Goal: Task Accomplishment & Management: Manage account settings

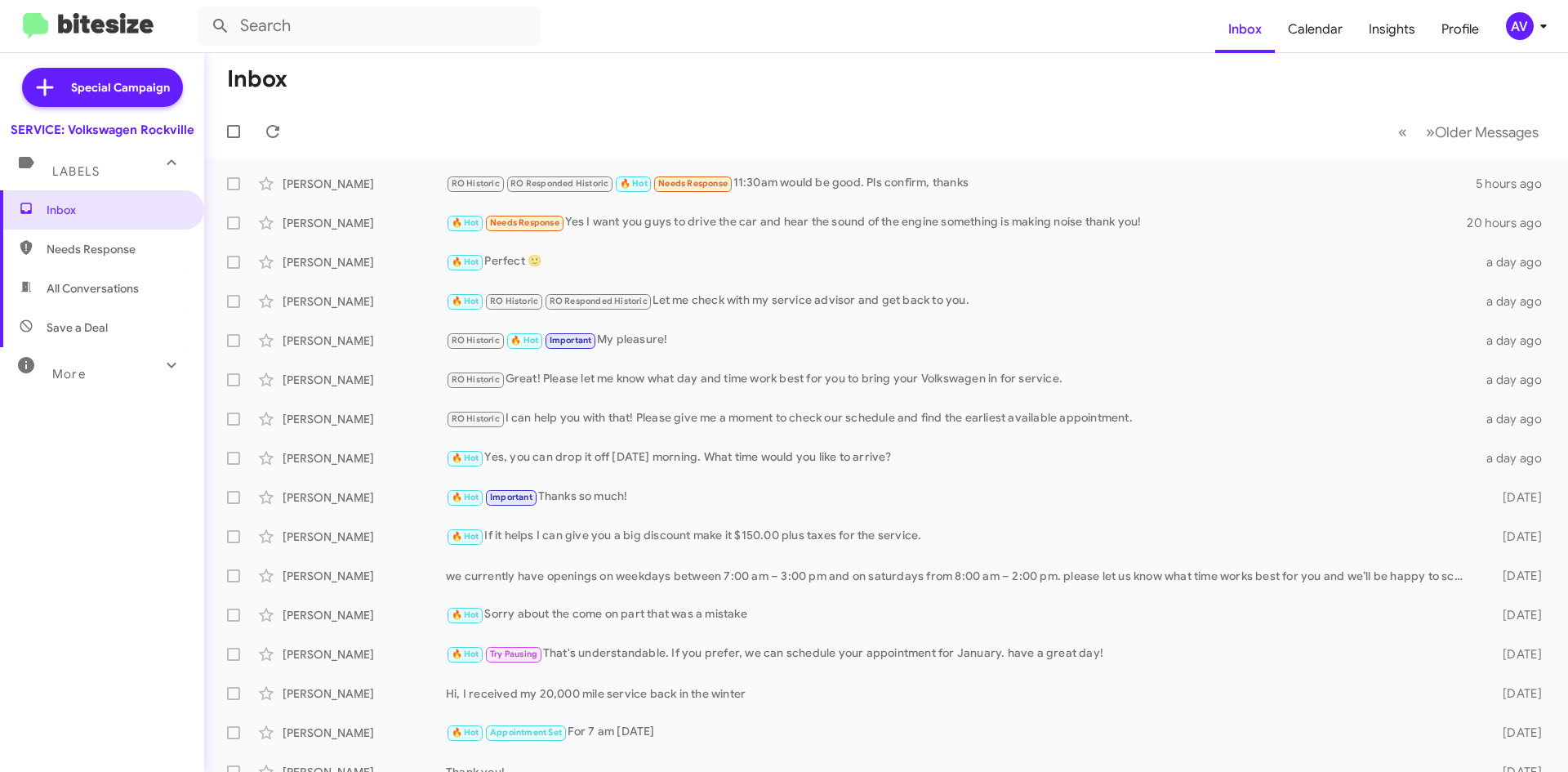
click at [1507, 31] on div "AV" at bounding box center [1519, 26] width 28 height 28
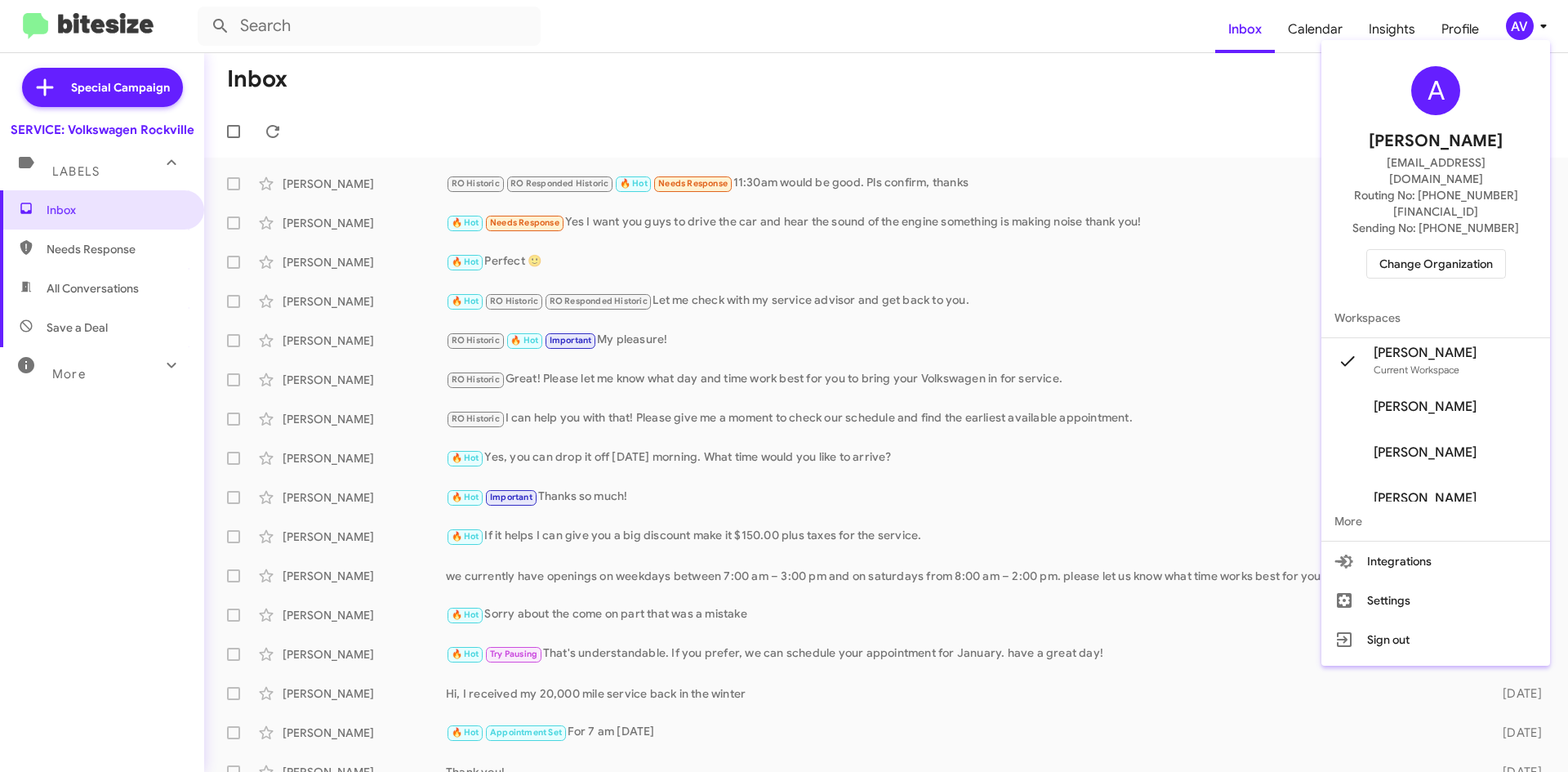
click at [1438, 250] on span "Change Organization" at bounding box center [1436, 263] width 114 height 28
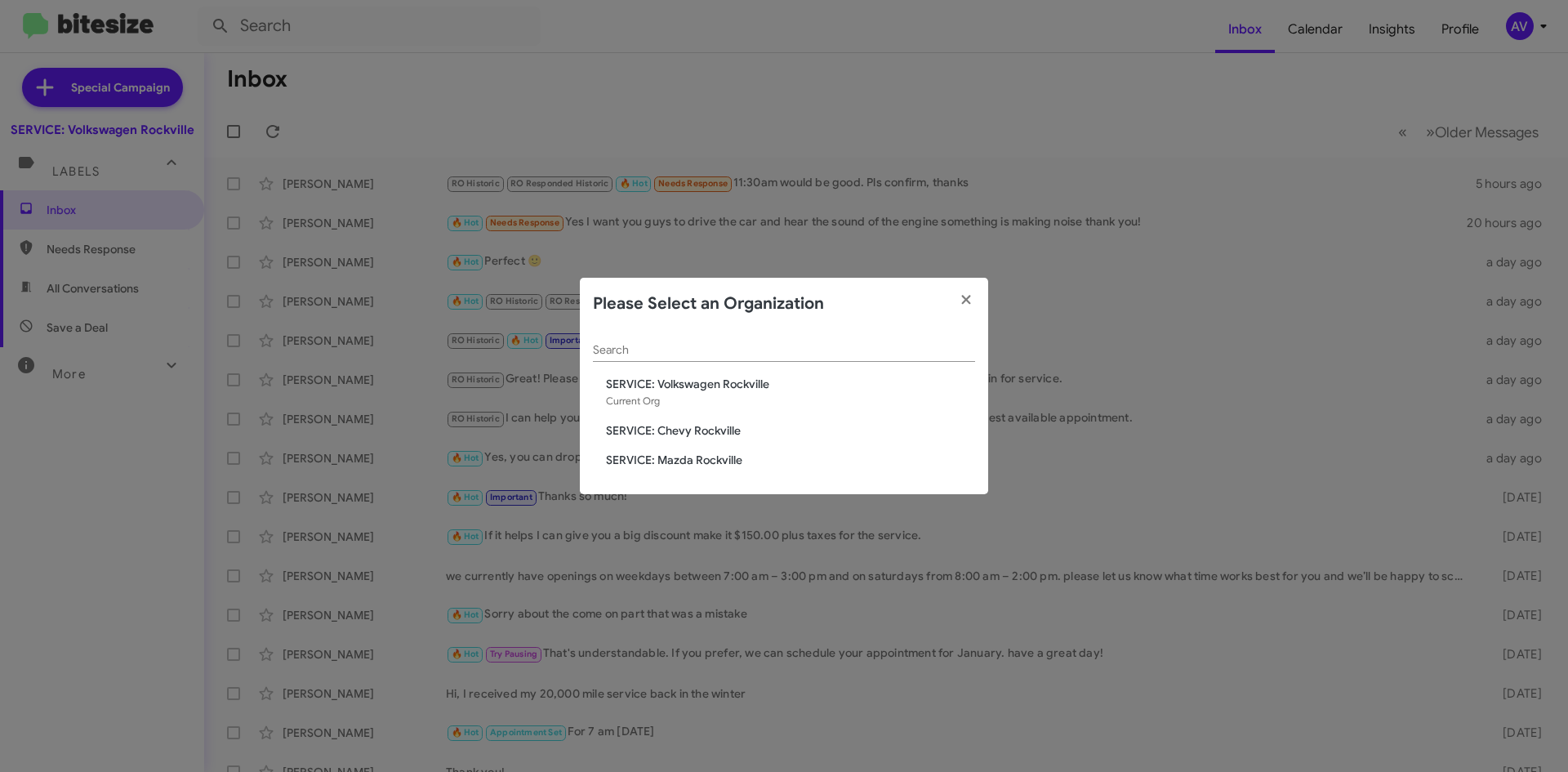
click at [713, 428] on span "SERVICE: Chevy Rockville" at bounding box center [790, 430] width 369 height 16
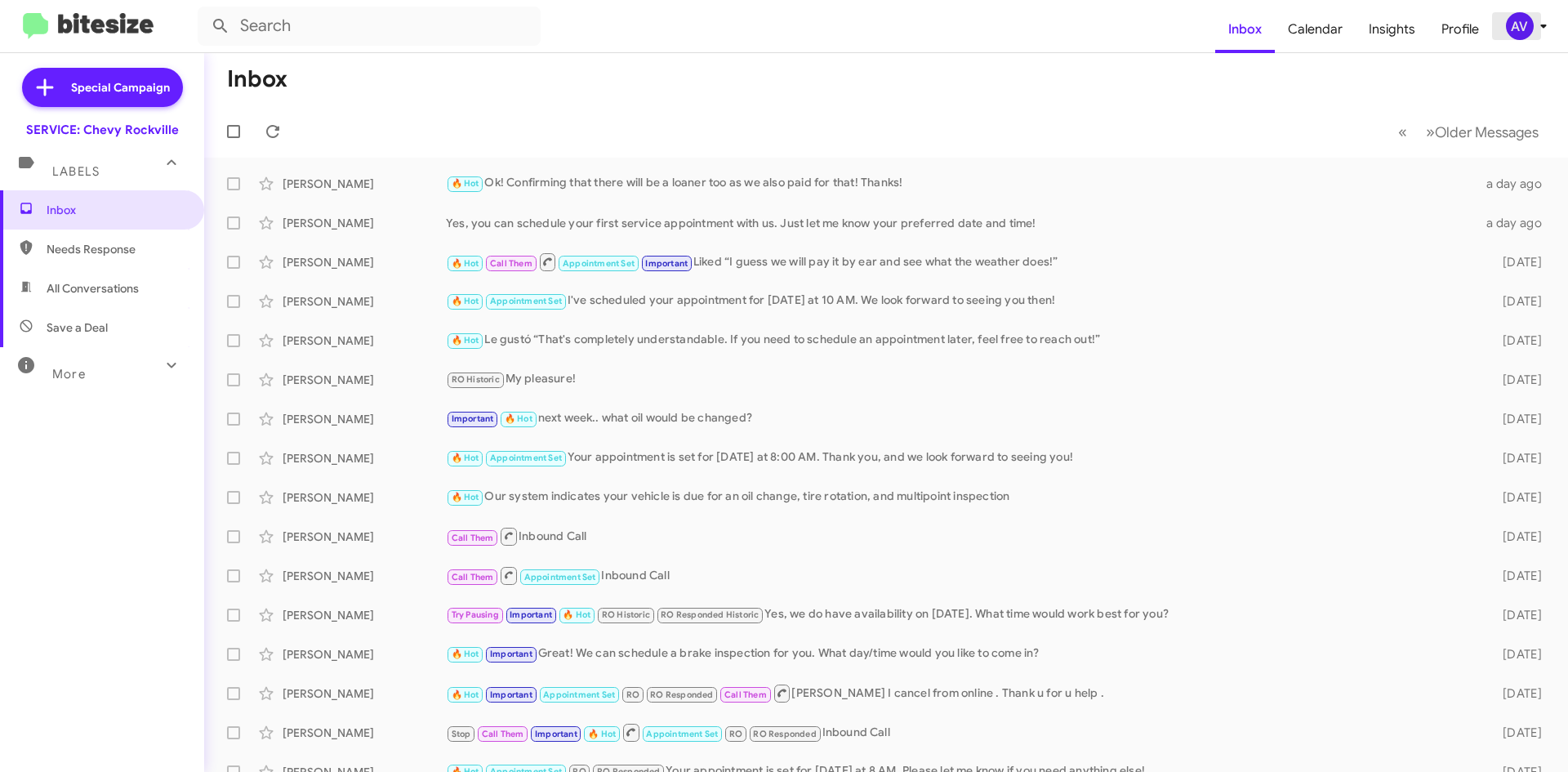
click at [1531, 25] on div "AV" at bounding box center [1519, 26] width 28 height 28
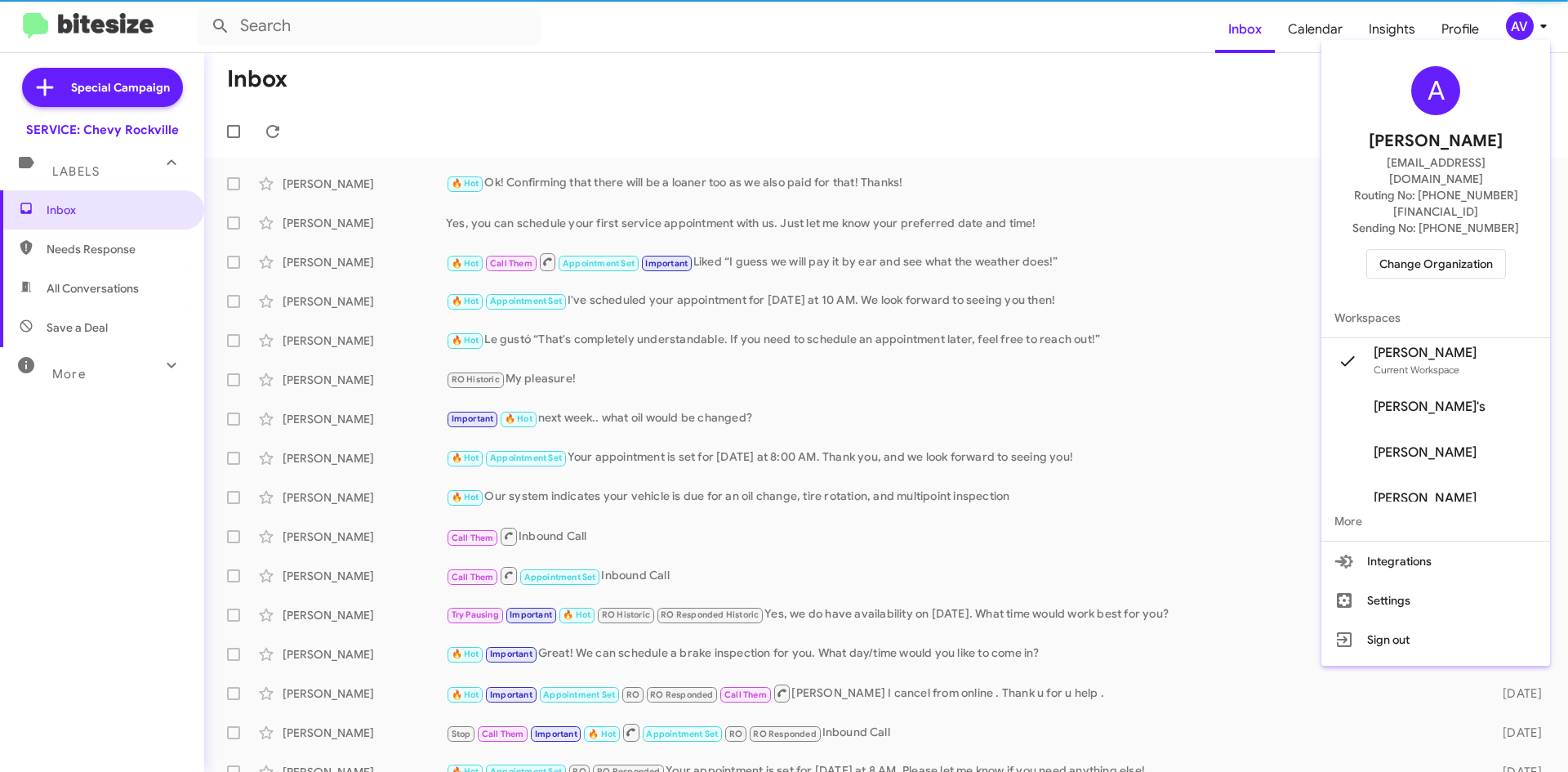
click at [1435, 250] on span "Change Organization" at bounding box center [1436, 263] width 114 height 28
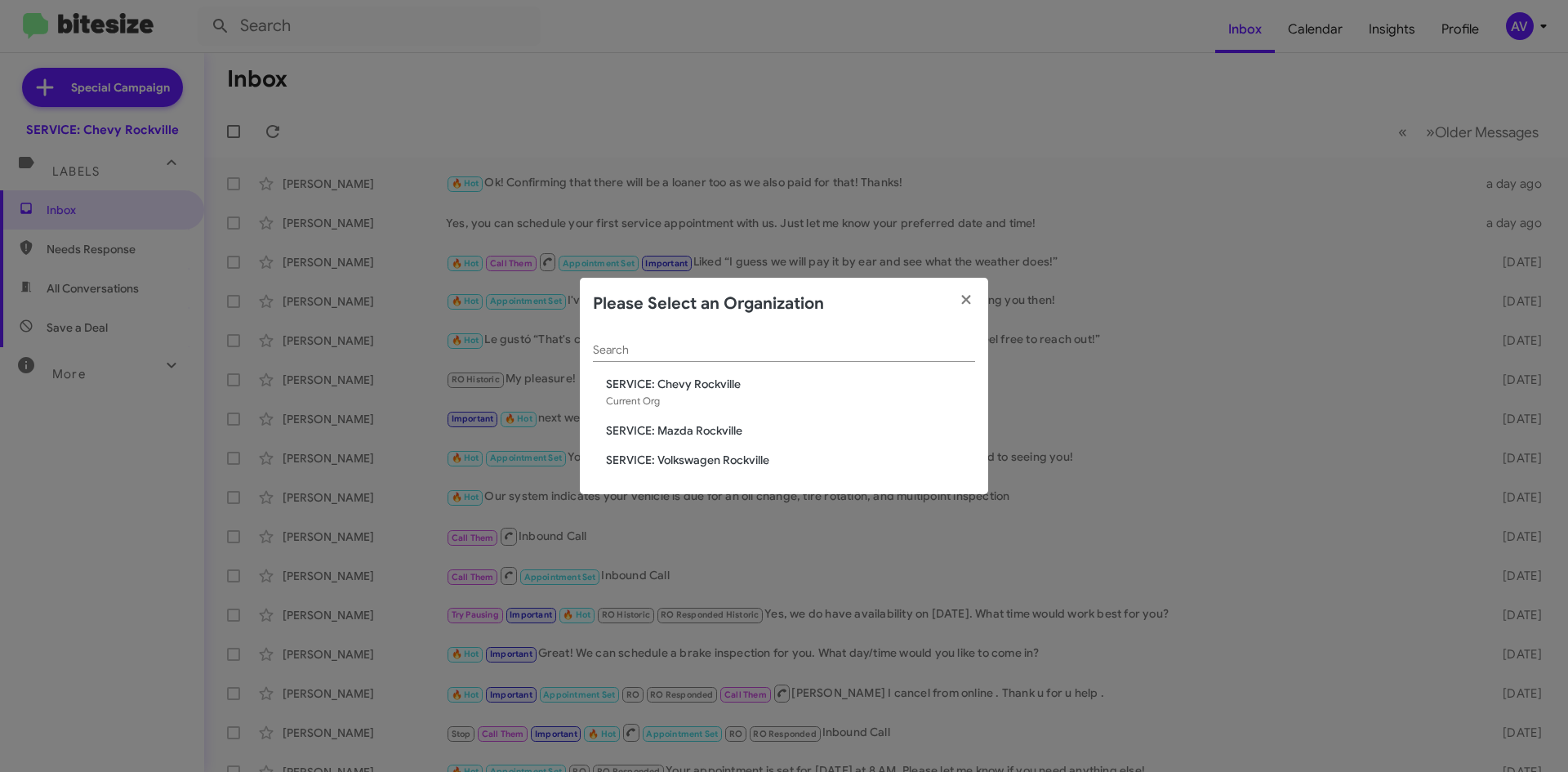
click at [872, 385] on span "SERVICE: Chevy Rockville" at bounding box center [790, 384] width 369 height 16
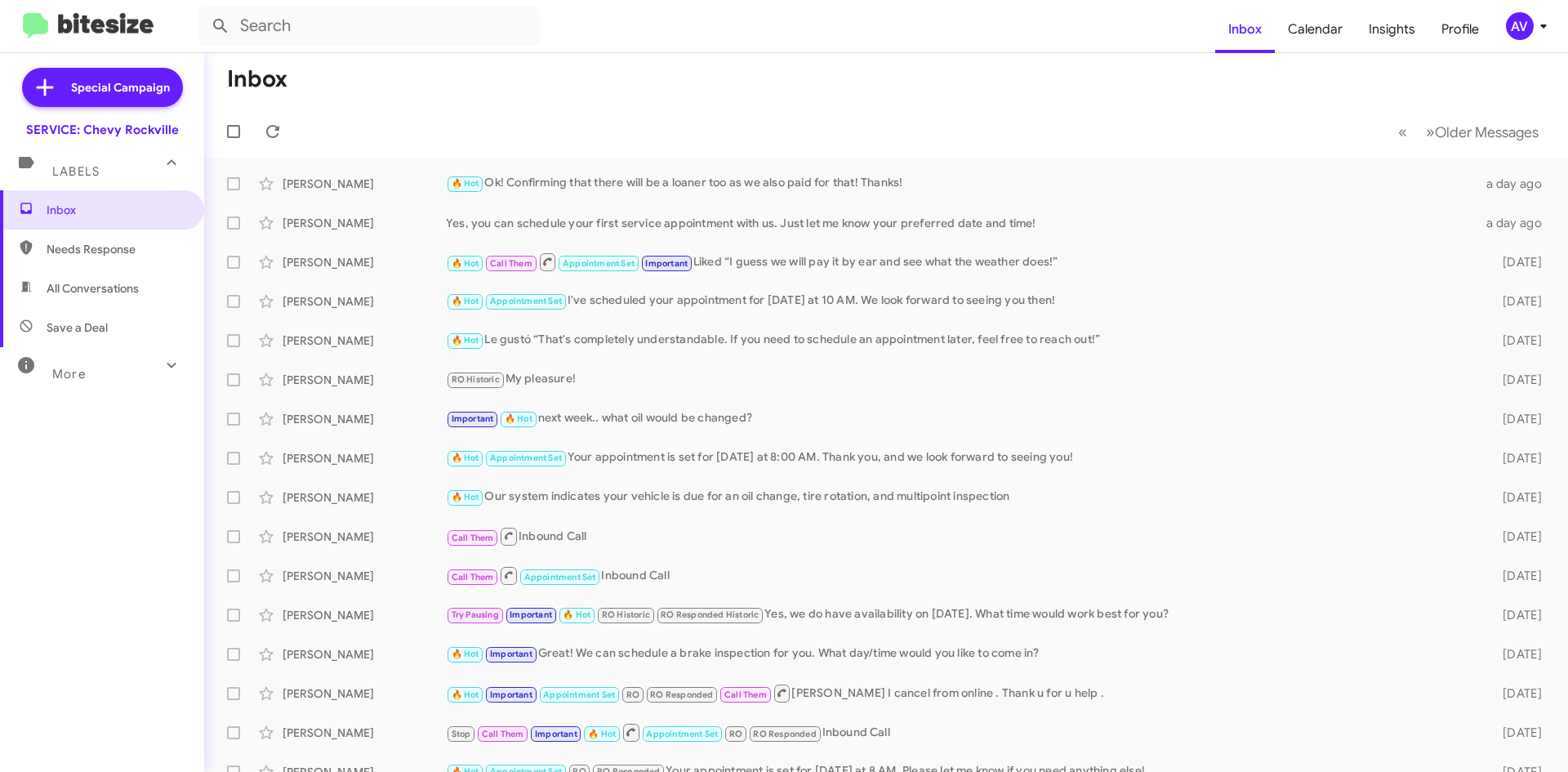
click at [1540, 26] on icon at bounding box center [1543, 26] width 20 height 20
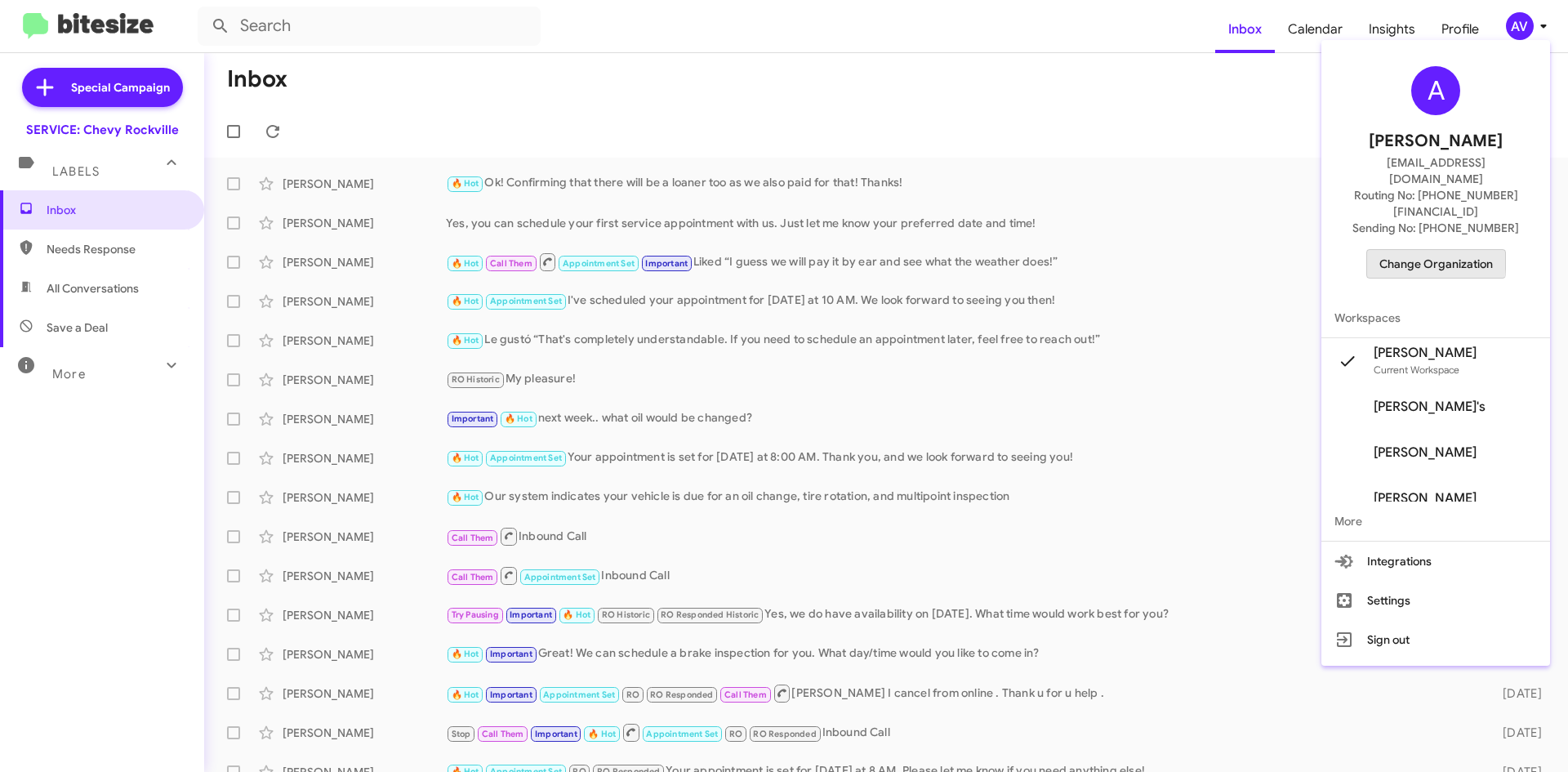
click at [1397, 250] on span "Change Organization" at bounding box center [1436, 263] width 114 height 28
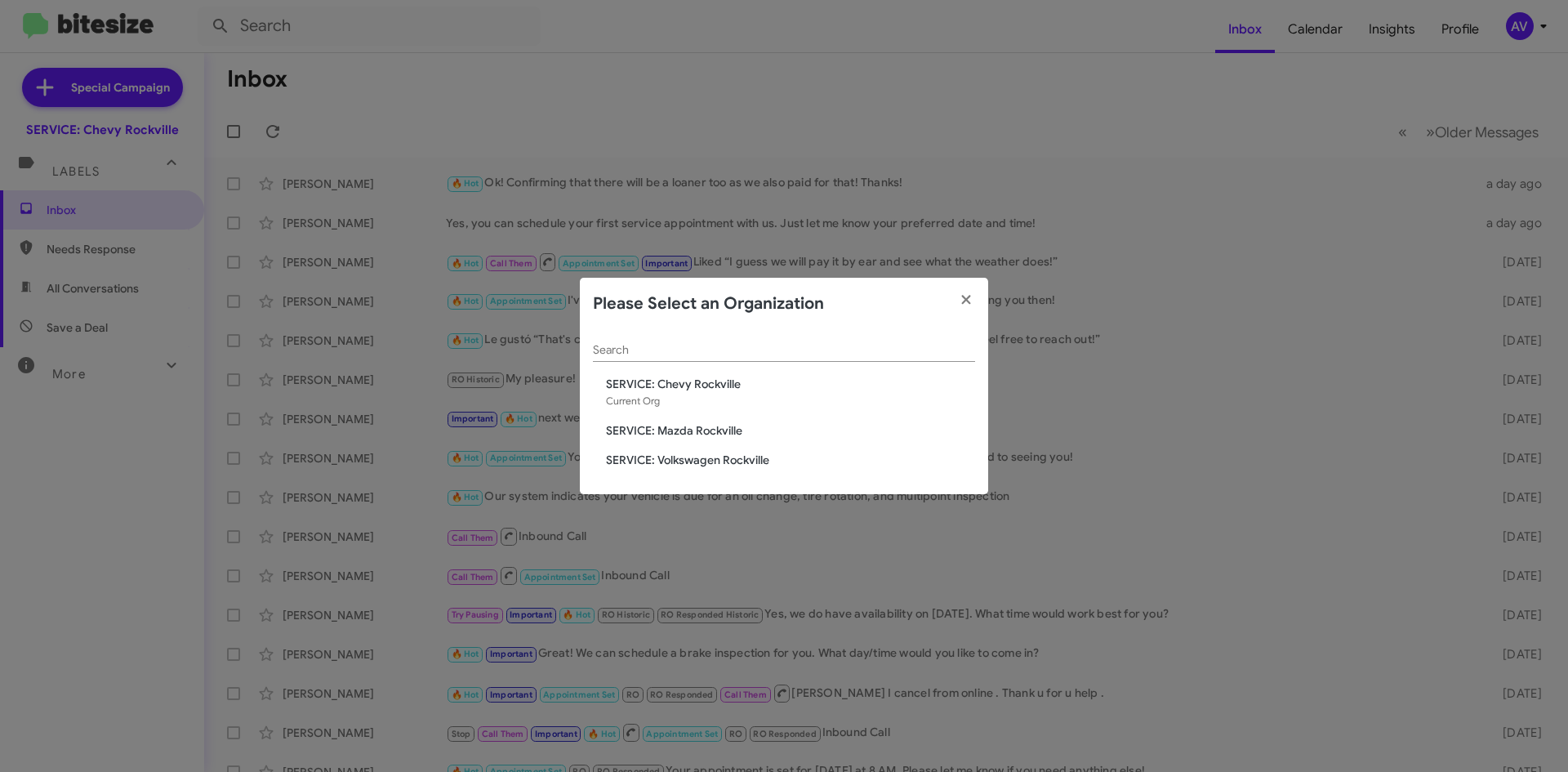
click at [779, 470] on div "Search SERVICE: Chevy Rockville Current Org SERVICE: Mazda Rockville SERVICE: V…" at bounding box center [783, 413] width 408 height 165
click at [784, 462] on span "SERVICE: Volkswagen Rockville" at bounding box center [790, 460] width 369 height 16
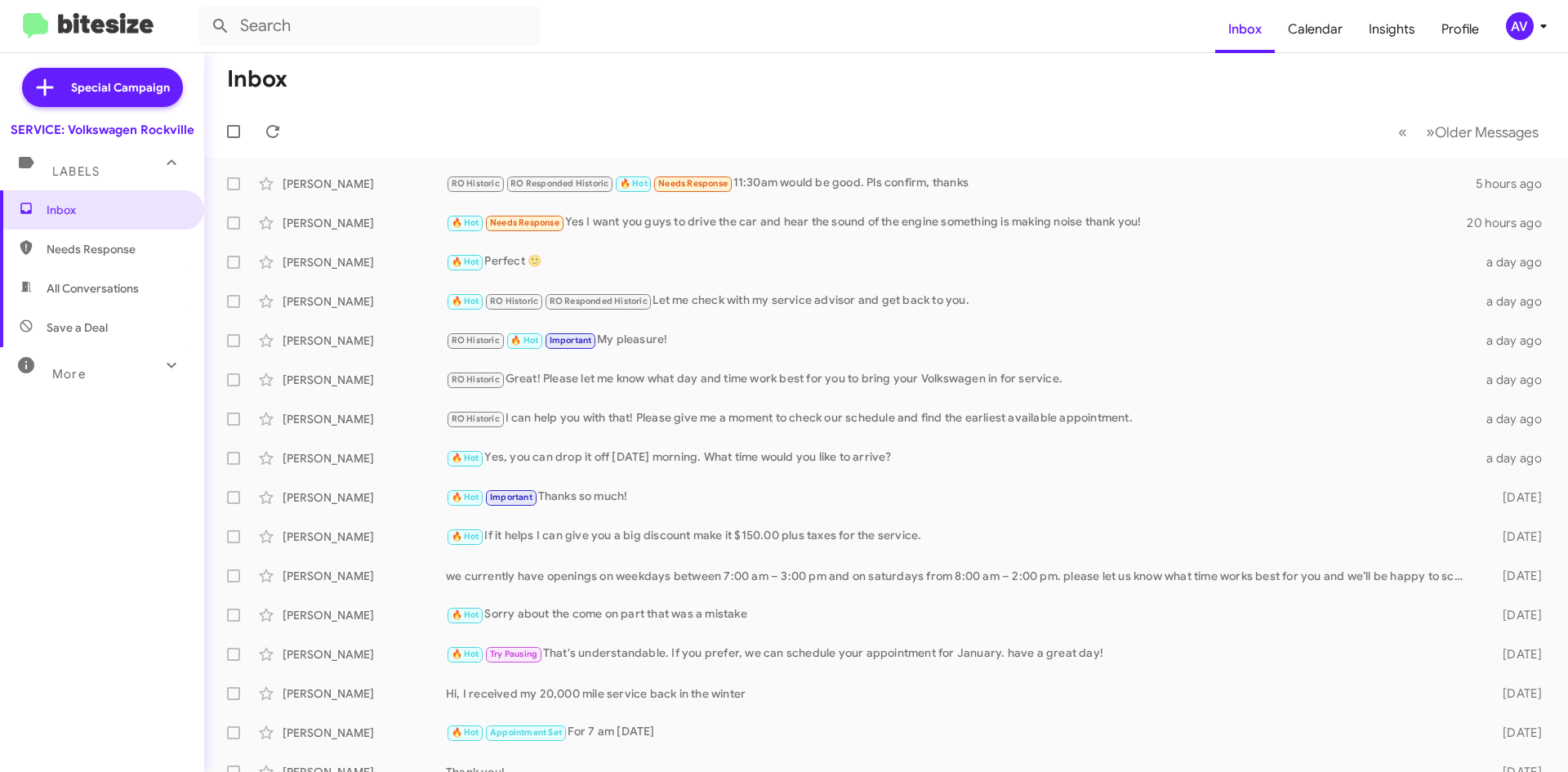
click at [1511, 29] on div "AV" at bounding box center [1519, 26] width 28 height 28
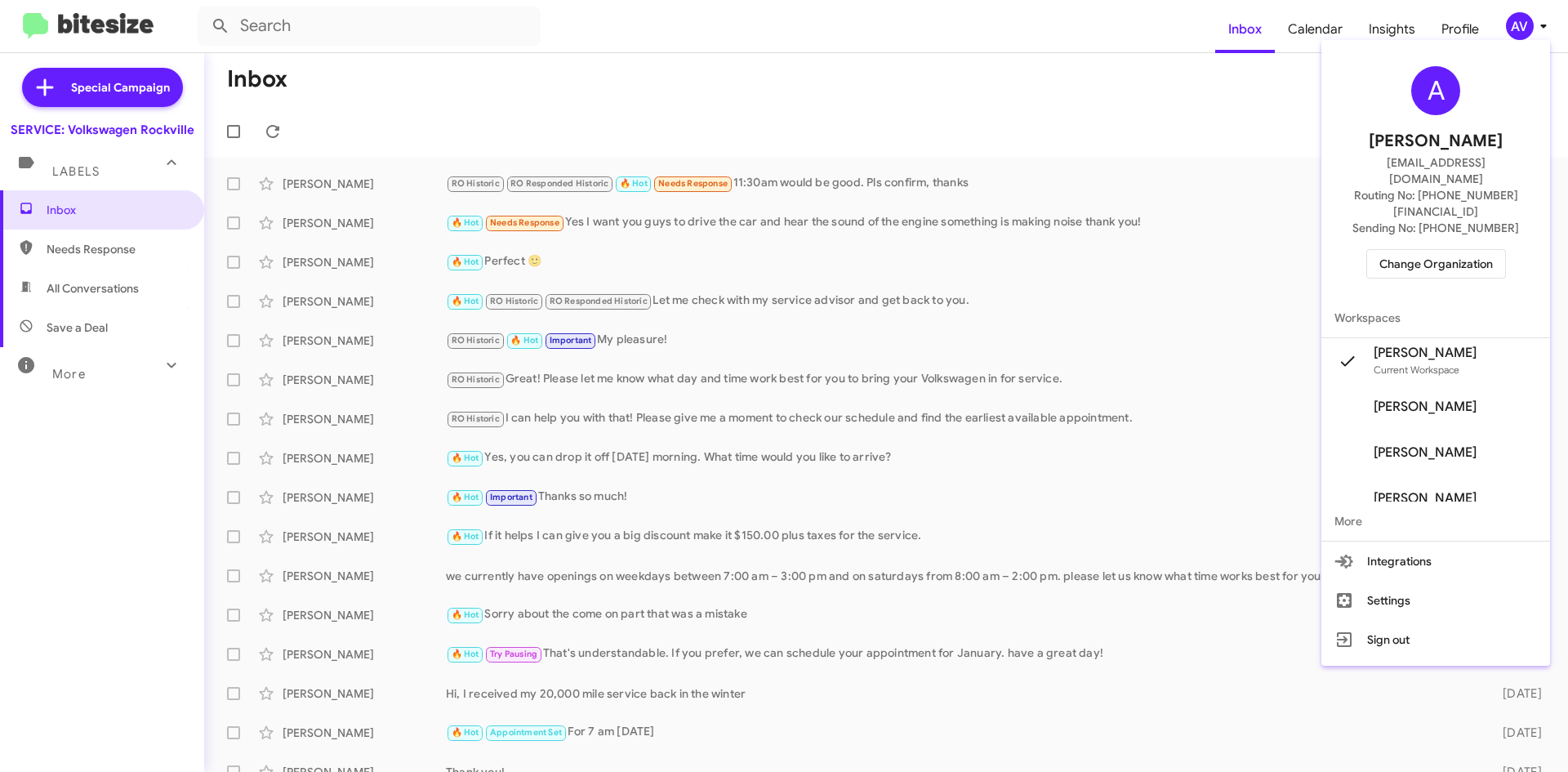
click at [1412, 250] on span "Change Organization" at bounding box center [1436, 263] width 114 height 28
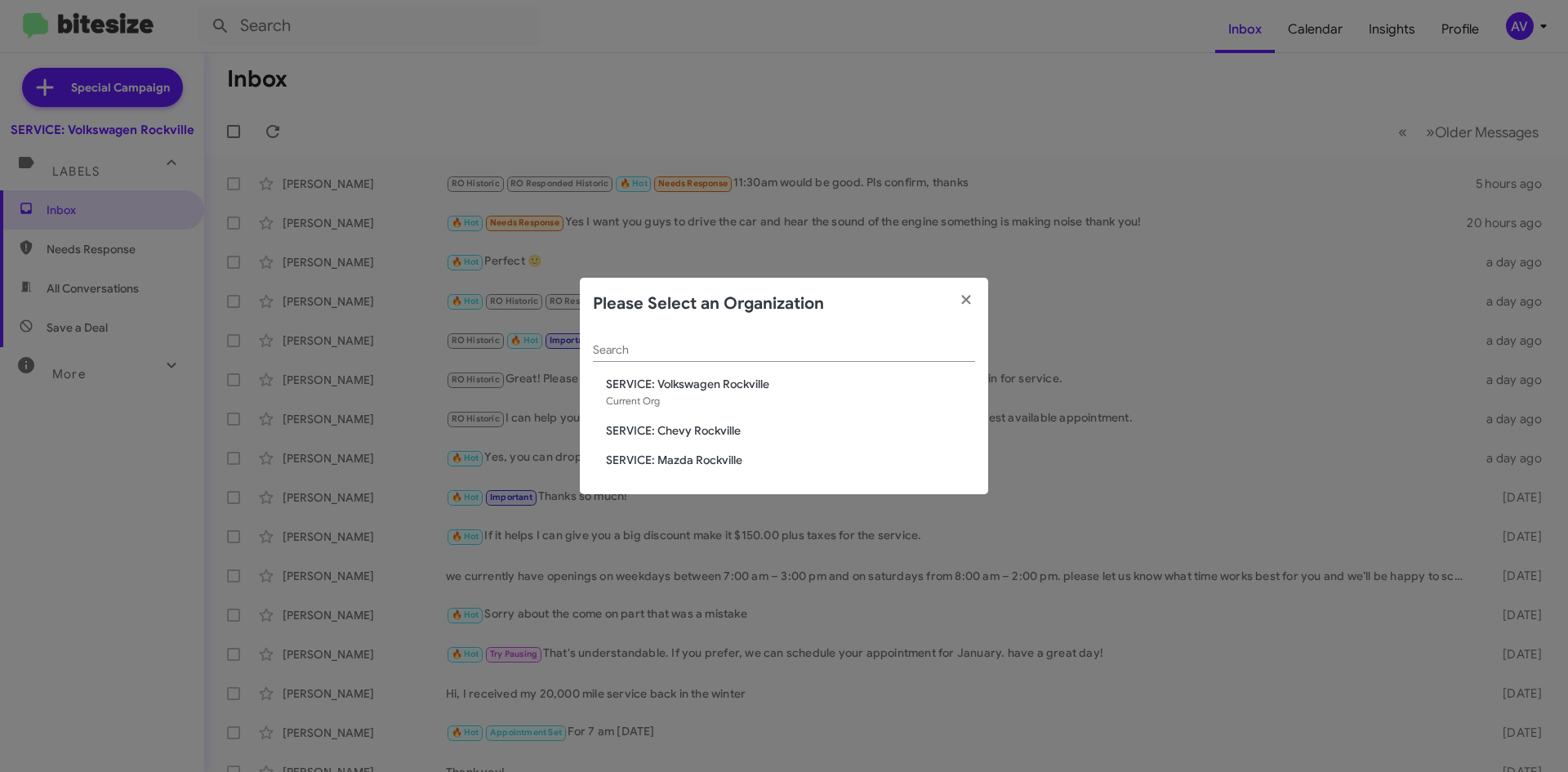
click at [746, 450] on div "Search SERVICE: Volkswagen Rockville Current Org SERVICE: Chevy Rockville SERVI…" at bounding box center [783, 413] width 408 height 165
click at [744, 465] on span "SERVICE: Mazda Rockville" at bounding box center [790, 460] width 369 height 16
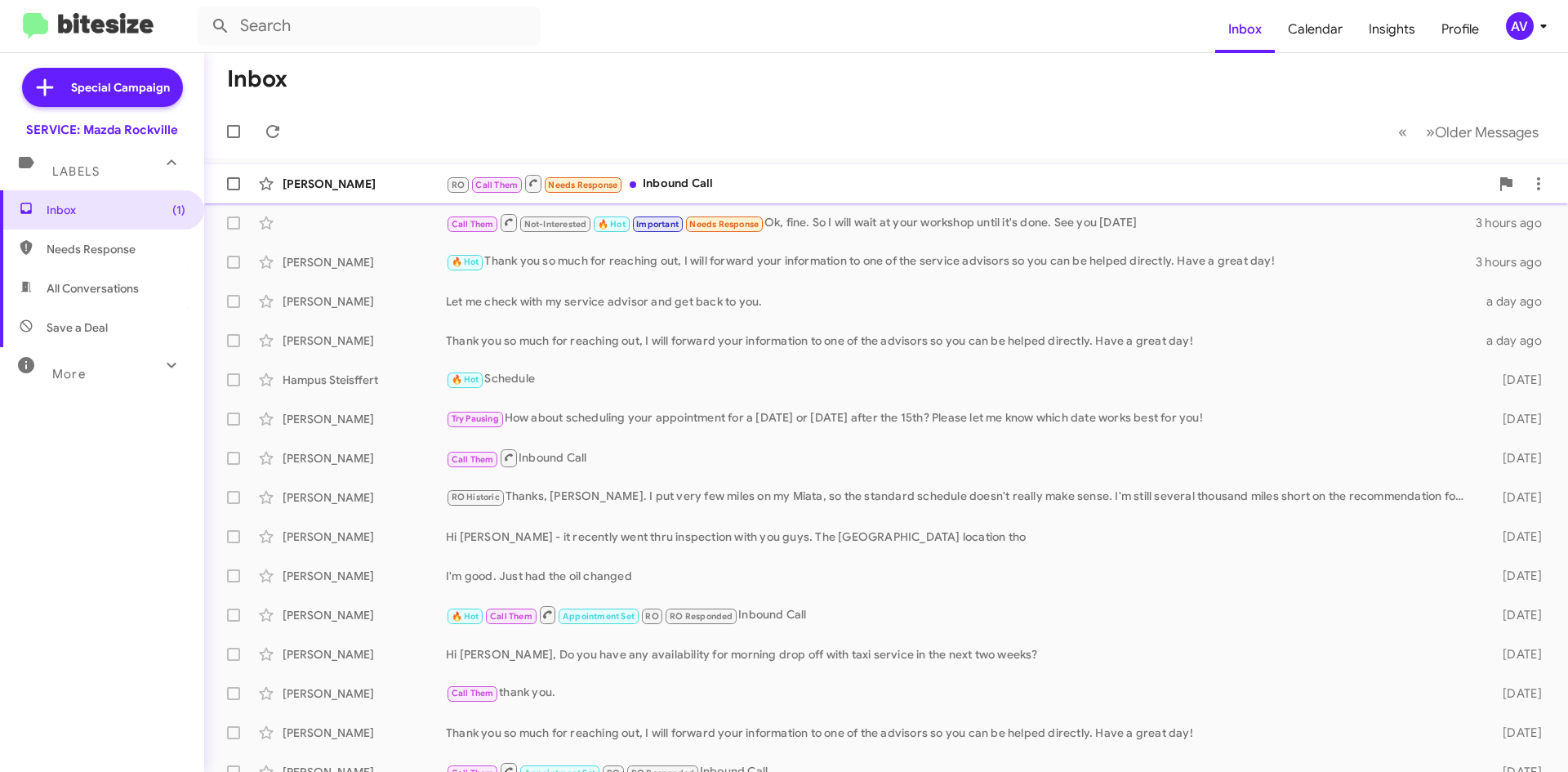
click at [908, 182] on div "RO Call Them Needs Response Inbound Call" at bounding box center [968, 183] width 1044 height 20
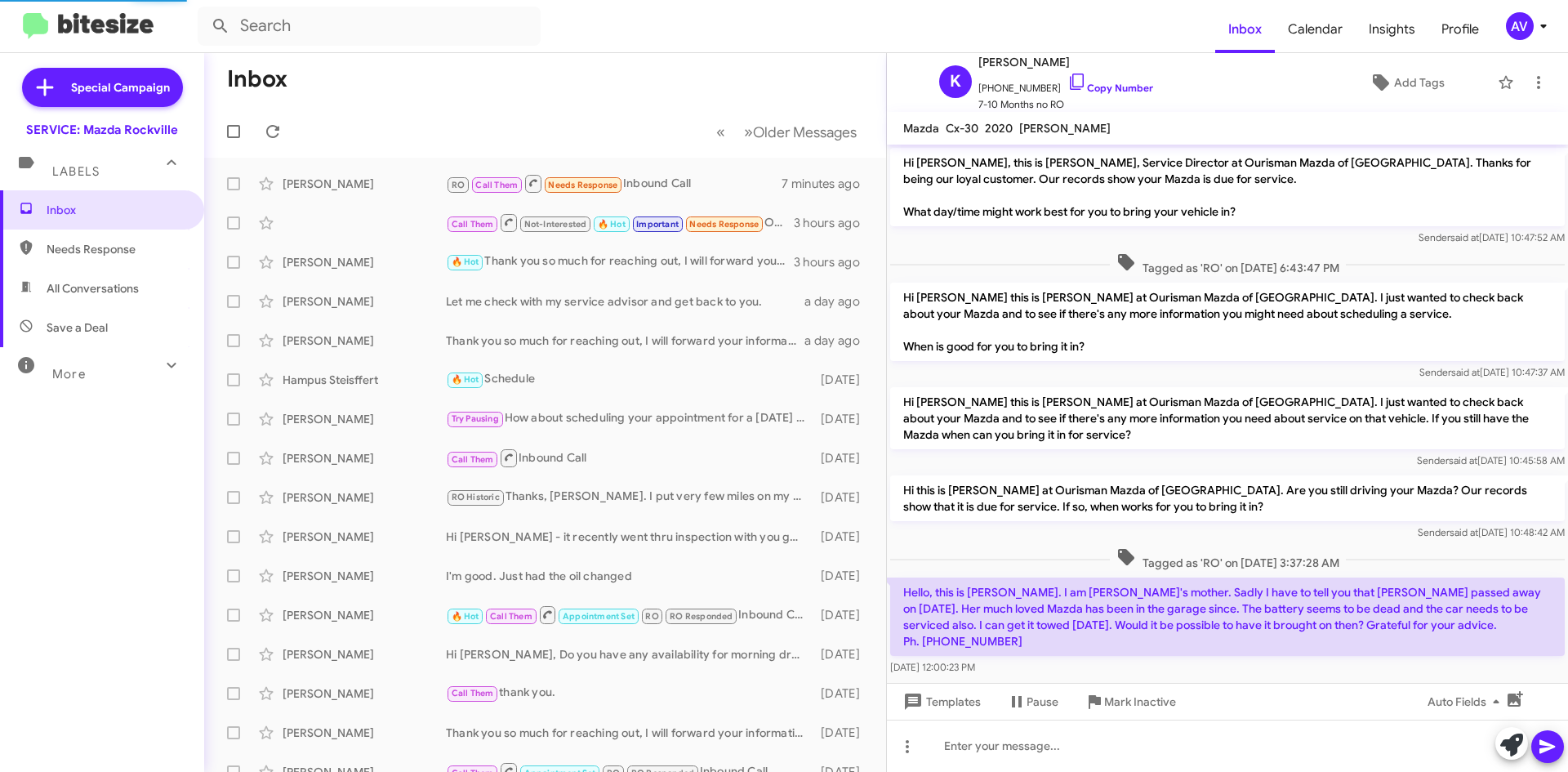
scroll to position [93, 0]
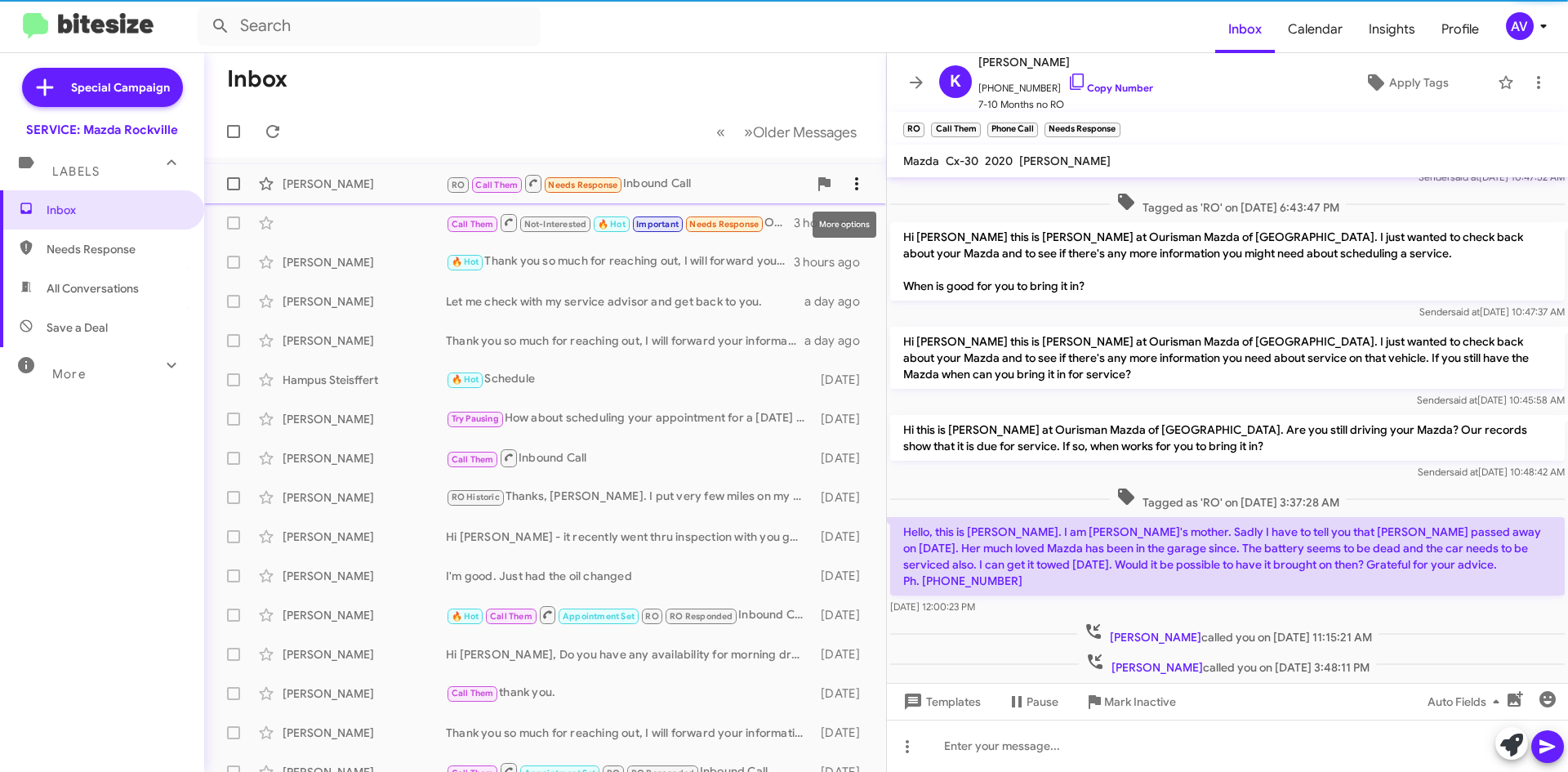
click at [855, 189] on icon at bounding box center [857, 183] width 4 height 13
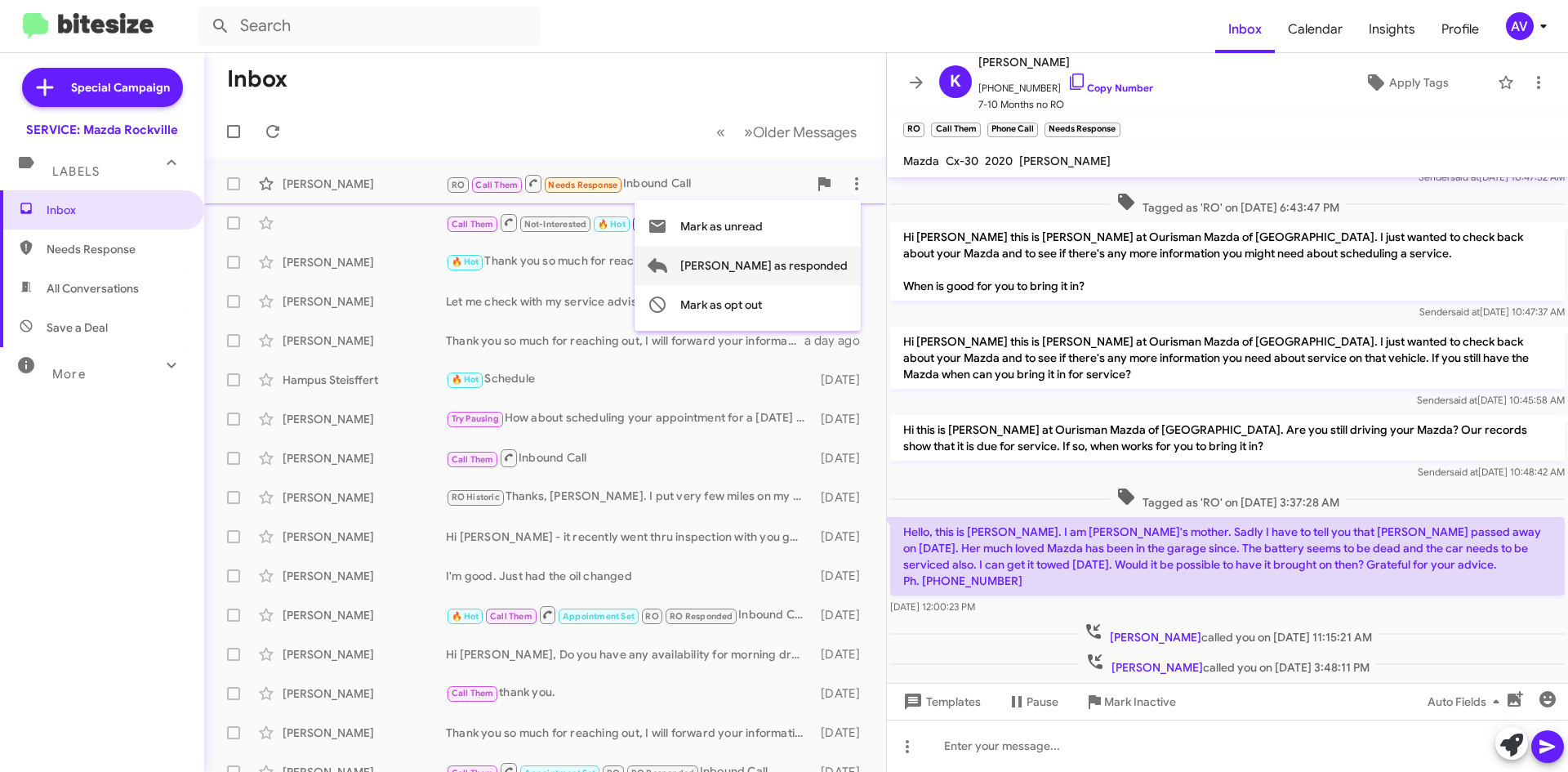
click at [825, 261] on span "[PERSON_NAME] as responded" at bounding box center [764, 266] width 167 height 39
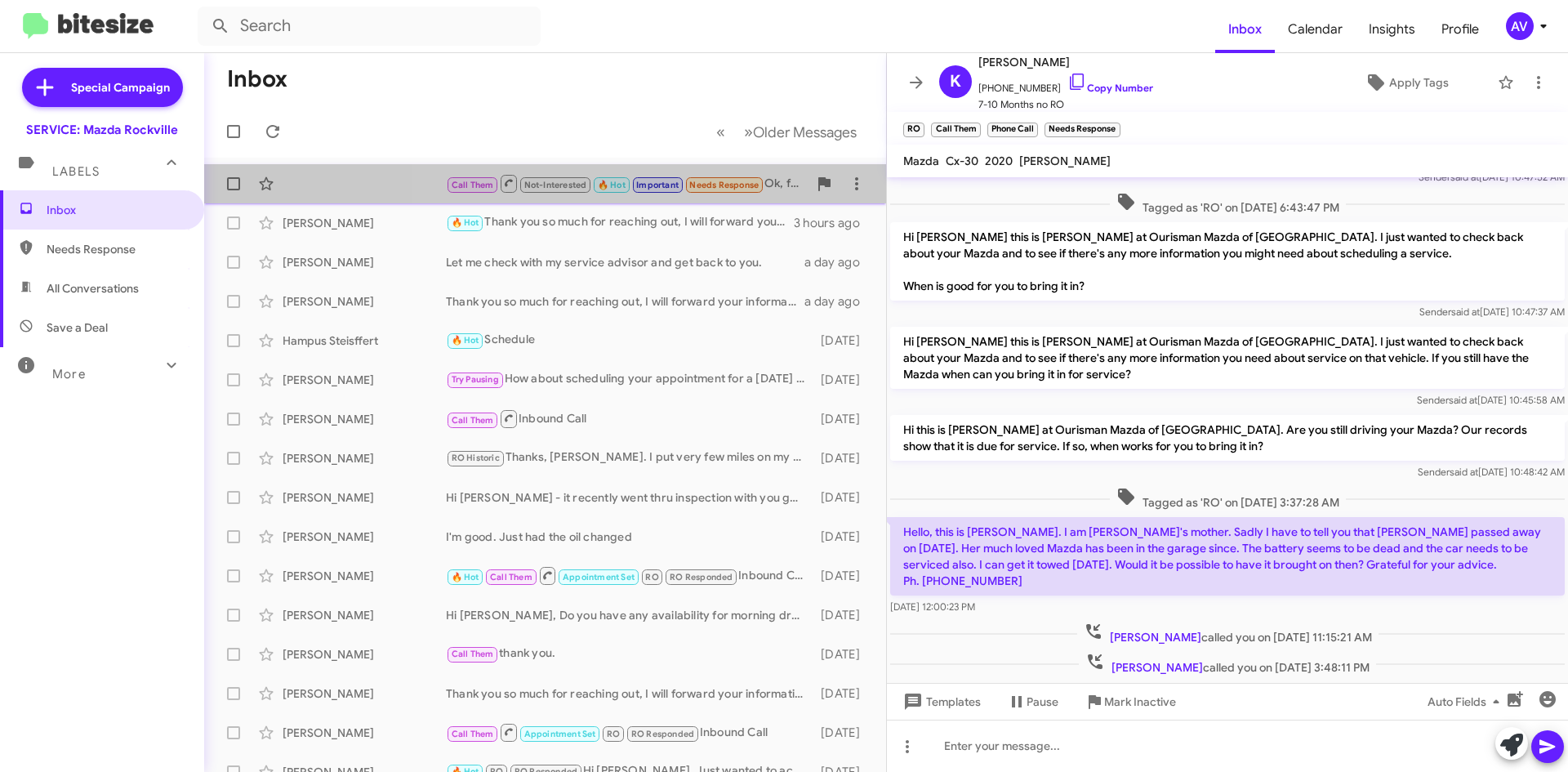
click at [785, 190] on div "Call Them Not-Interested 🔥 Hot Important Needs Response Ok, fine. So I will wai…" at bounding box center [627, 183] width 362 height 20
